Goal: Task Accomplishment & Management: Use online tool/utility

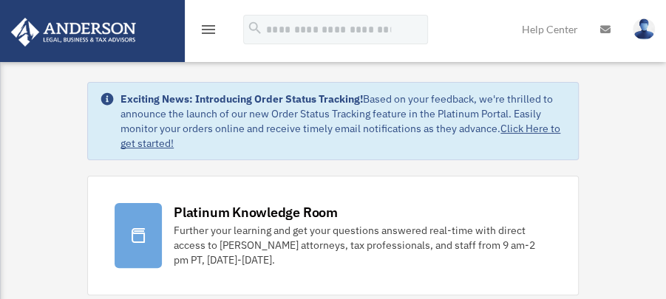
click at [198, 32] on div "menu" at bounding box center [208, 30] width 47 height 38
click at [211, 30] on icon "menu" at bounding box center [209, 30] width 18 height 18
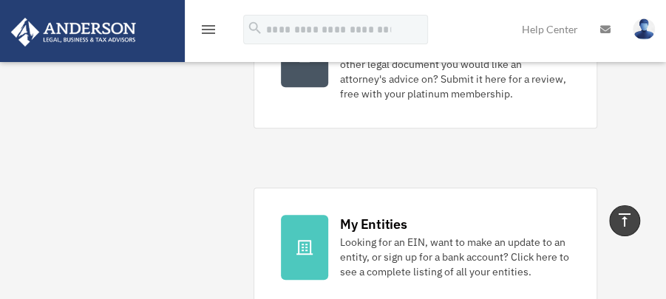
scroll to position [246, 0]
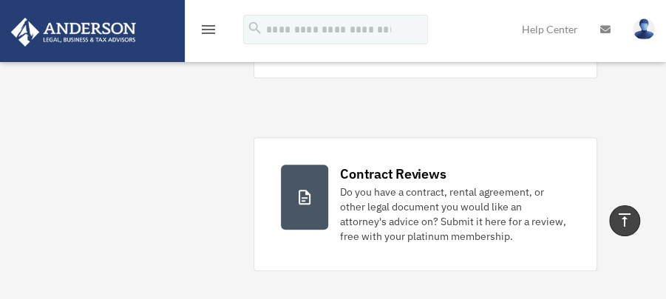
click at [209, 27] on icon "menu" at bounding box center [209, 30] width 18 height 18
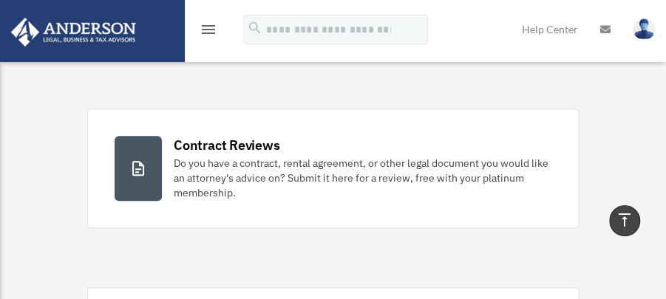
click at [209, 27] on icon "menu" at bounding box center [209, 30] width 18 height 18
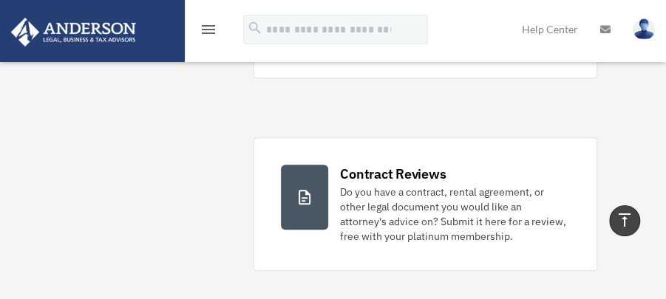
click at [209, 27] on icon "menu" at bounding box center [209, 30] width 18 height 18
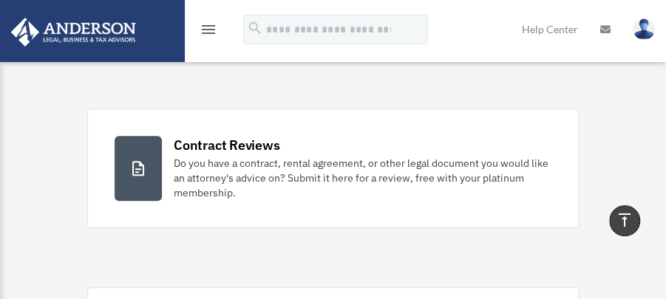
click at [209, 27] on icon "menu" at bounding box center [209, 30] width 18 height 18
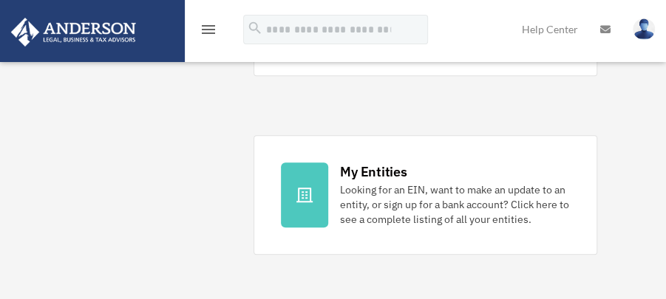
scroll to position [444, 0]
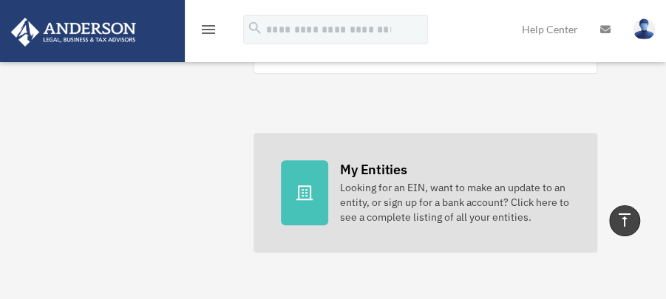
click at [359, 166] on div "My Entities" at bounding box center [373, 169] width 67 height 18
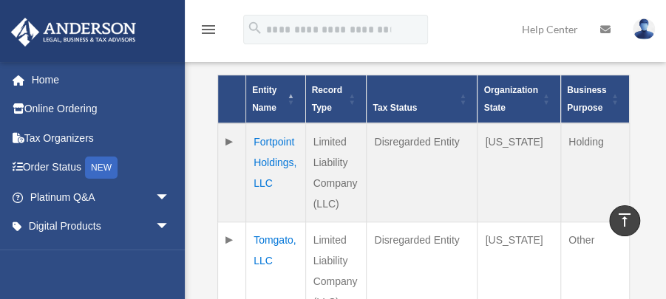
scroll to position [376, 0]
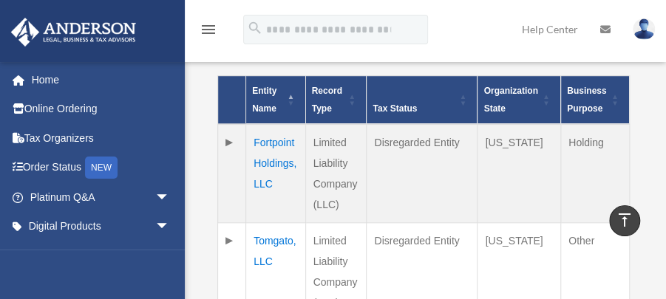
click at [572, 140] on td "Holding" at bounding box center [595, 173] width 69 height 99
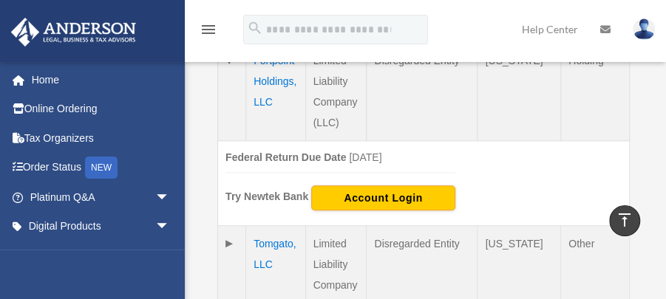
scroll to position [475, 0]
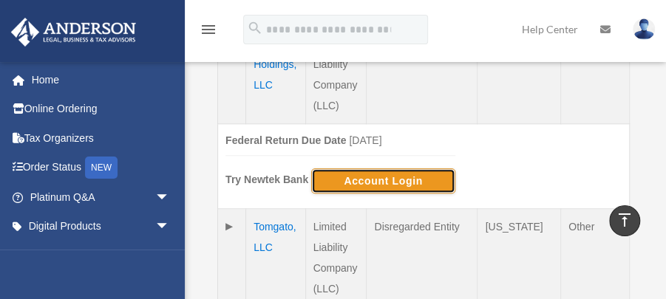
click at [375, 179] on button "Account Login" at bounding box center [383, 181] width 144 height 25
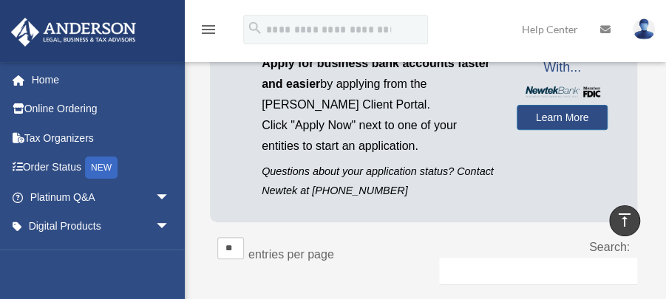
scroll to position [129, 0]
